Goal: Check status: Check status

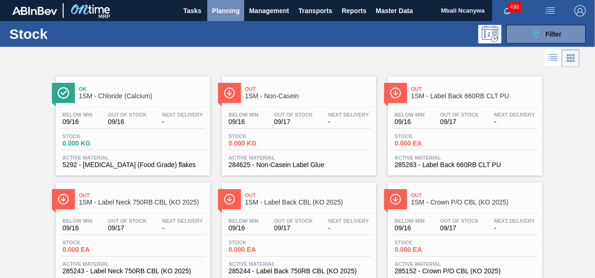
click at [231, 7] on span "Planning" at bounding box center [226, 10] width 28 height 11
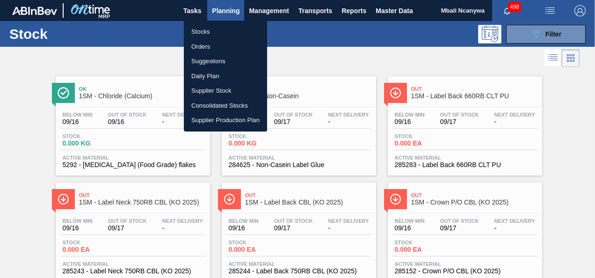
click at [210, 45] on li "Orders" at bounding box center [225, 46] width 83 height 15
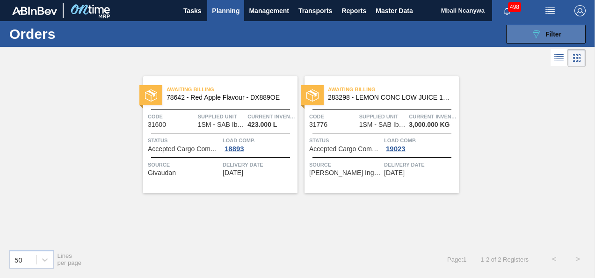
click at [532, 38] on icon "089F7B8B-B2A5-4AFE-B5C0-19BA573D28AC" at bounding box center [535, 34] width 11 height 11
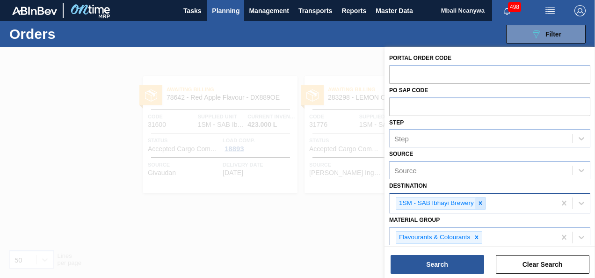
click at [481, 205] on icon at bounding box center [480, 203] width 7 height 7
click at [481, 205] on div "1SM - SAB Ibhayi Brewery" at bounding box center [473, 203] width 166 height 19
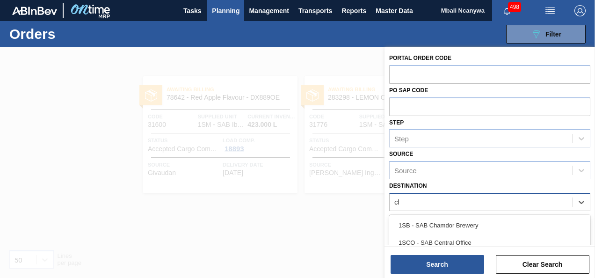
type input "cham"
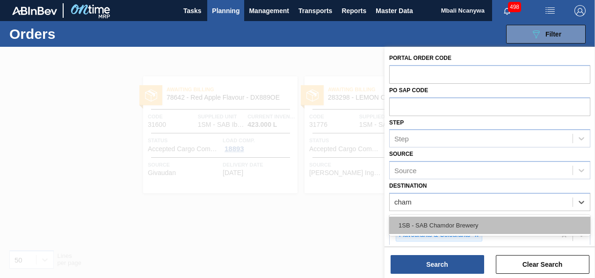
click at [475, 223] on div "1SB - SAB Chamdor Brewery" at bounding box center [489, 225] width 201 height 17
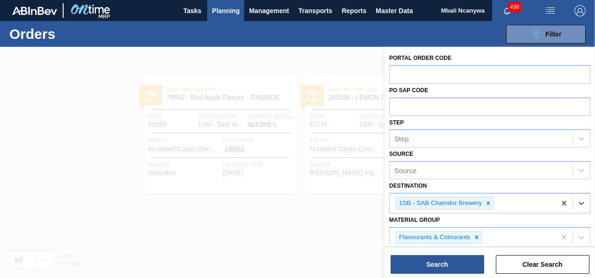
click at [475, 223] on div "Material Group Flavourants & Colourants" at bounding box center [489, 230] width 201 height 34
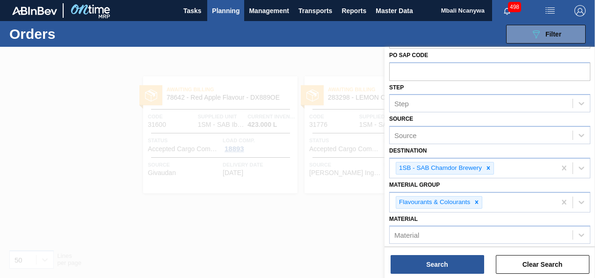
scroll to position [94, 0]
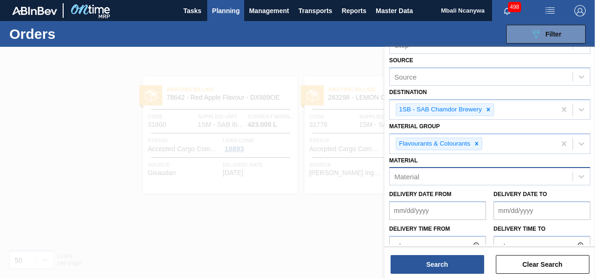
click at [467, 181] on div "Material" at bounding box center [481, 177] width 183 height 14
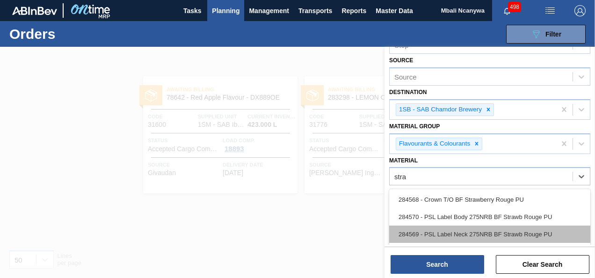
scroll to position [21, 0]
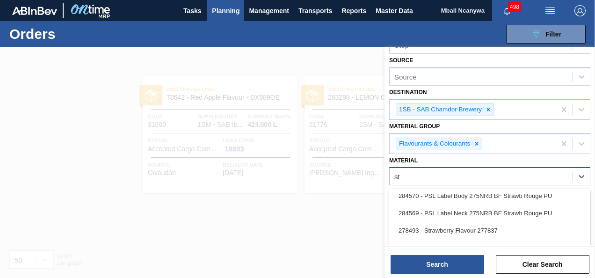
type input "s"
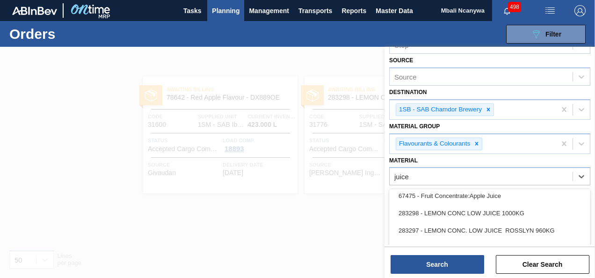
type input "juice"
click at [370, 201] on div at bounding box center [297, 186] width 595 height 278
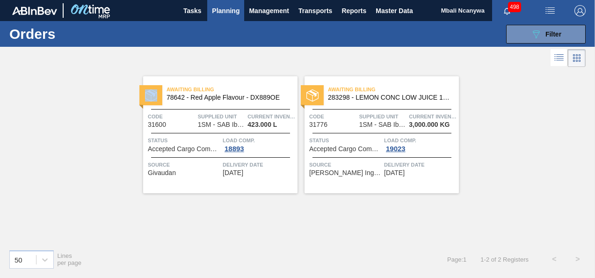
click at [370, 201] on div at bounding box center [297, 186] width 595 height 278
drag, startPoint x: 560, startPoint y: 36, endPoint x: 550, endPoint y: 66, distance: 31.1
click at [559, 36] on span "Filter" at bounding box center [553, 33] width 16 height 7
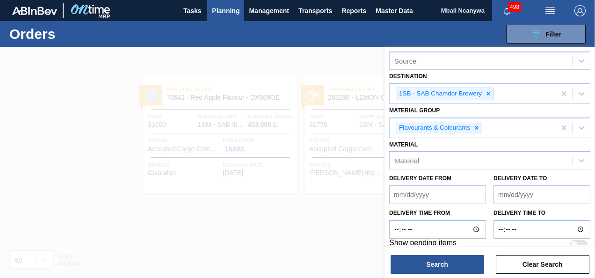
scroll to position [118, 0]
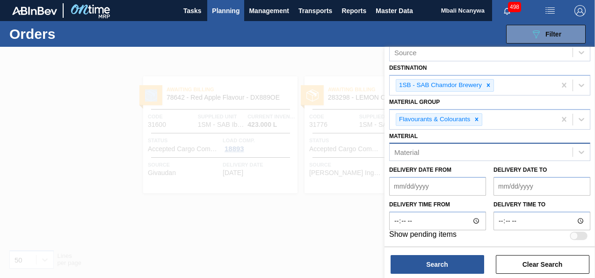
click at [475, 152] on div "Material" at bounding box center [481, 152] width 183 height 14
click at [475, 150] on div "Material" at bounding box center [481, 152] width 183 height 14
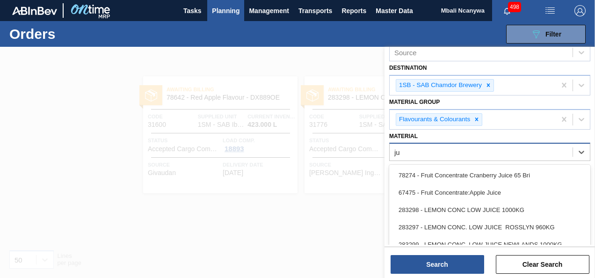
type input "j"
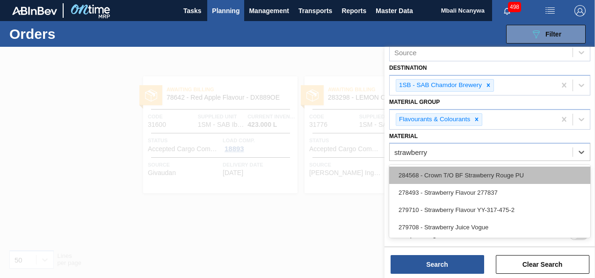
type input "strawberry"
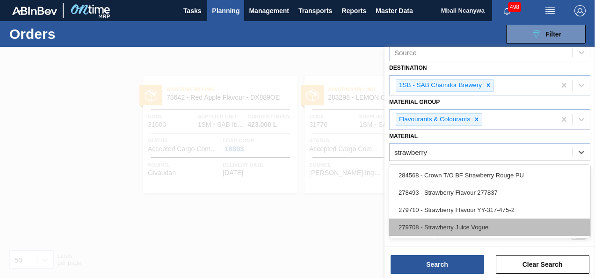
click at [490, 225] on div "279708 - Strawberry Juice Vogue" at bounding box center [489, 226] width 201 height 17
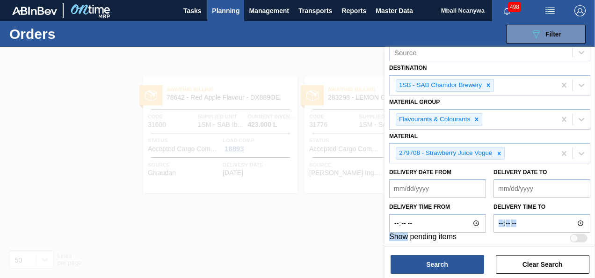
click at [490, 225] on div "Delivery time to" at bounding box center [542, 216] width 104 height 32
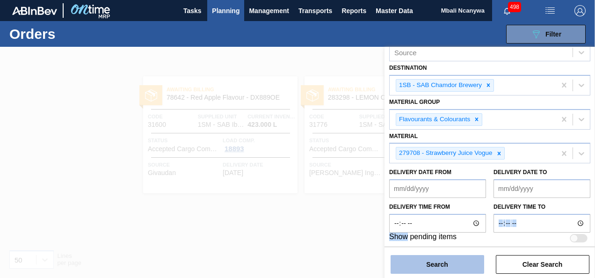
drag, startPoint x: 490, startPoint y: 225, endPoint x: 432, endPoint y: 263, distance: 68.9
click at [432, 263] on button "Search" at bounding box center [438, 264] width 94 height 19
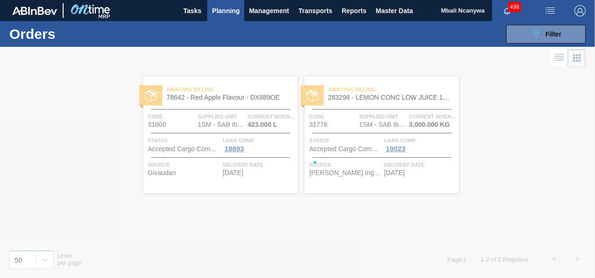
click at [432, 263] on div at bounding box center [297, 162] width 595 height 231
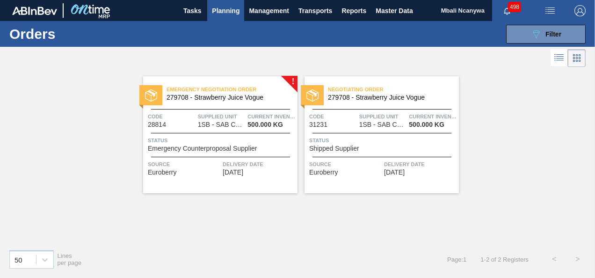
click at [370, 149] on div "Status Shipped Supplier" at bounding box center [382, 144] width 147 height 16
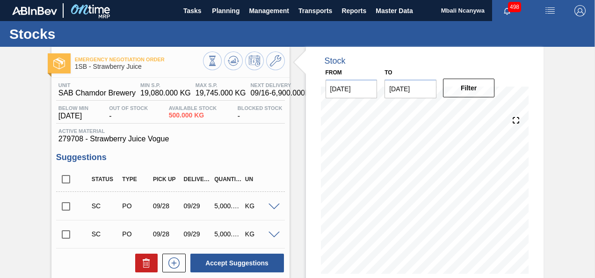
scroll to position [140, 0]
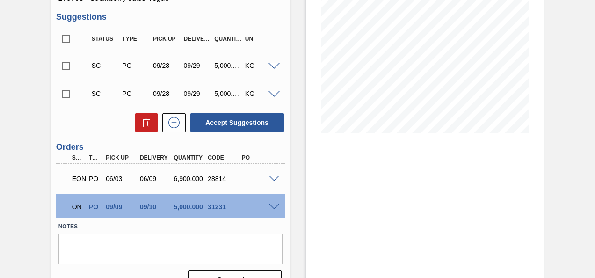
click at [275, 203] on div "ON PO 09/09 09/10 5,000.000 31231" at bounding box center [170, 205] width 229 height 23
click at [274, 209] on span at bounding box center [273, 206] width 11 height 7
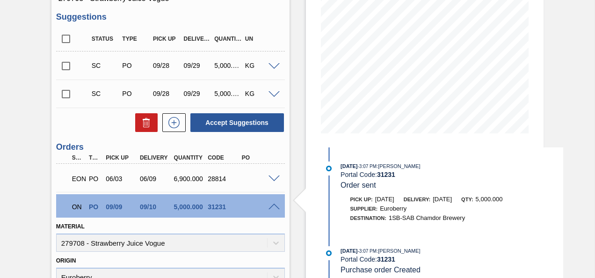
click at [271, 178] on span at bounding box center [273, 178] width 11 height 7
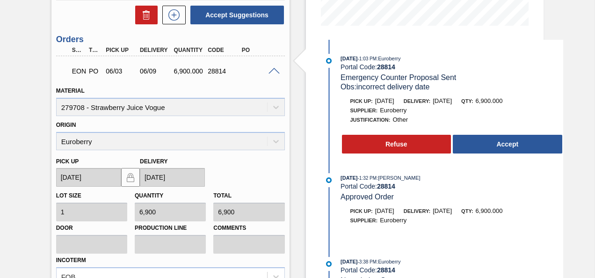
scroll to position [234, 0]
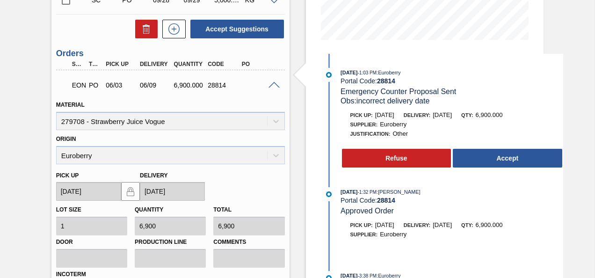
click at [193, 57] on h3 "Orders" at bounding box center [170, 54] width 229 height 10
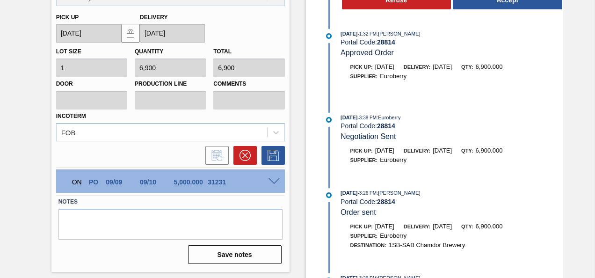
scroll to position [429, 0]
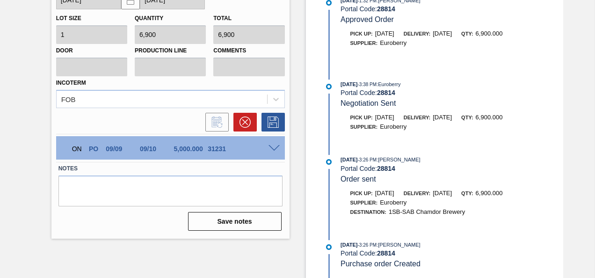
click at [271, 145] on span at bounding box center [273, 148] width 11 height 7
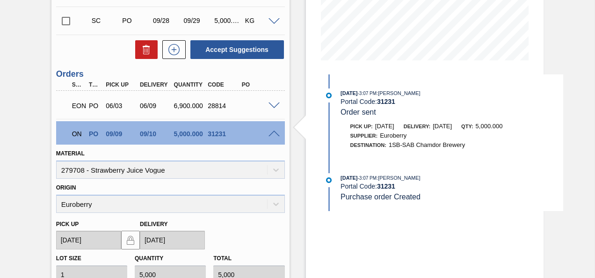
scroll to position [199, 0]
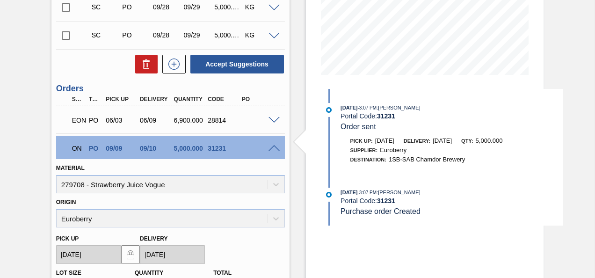
click at [196, 46] on div "SC PO 09/28 09/29 5,000.000 KG" at bounding box center [170, 34] width 229 height 23
click at [188, 28] on div "SC PO 09/28 09/29 5,000.000 KG" at bounding box center [178, 35] width 184 height 19
click at [183, 14] on div "SC PO 09/28 09/29 5,000.000 KG" at bounding box center [178, 7] width 184 height 19
click at [189, 2] on div "SC PO 09/28 09/29 5,000.000 KG" at bounding box center [178, 7] width 184 height 19
